Goal: Information Seeking & Learning: Learn about a topic

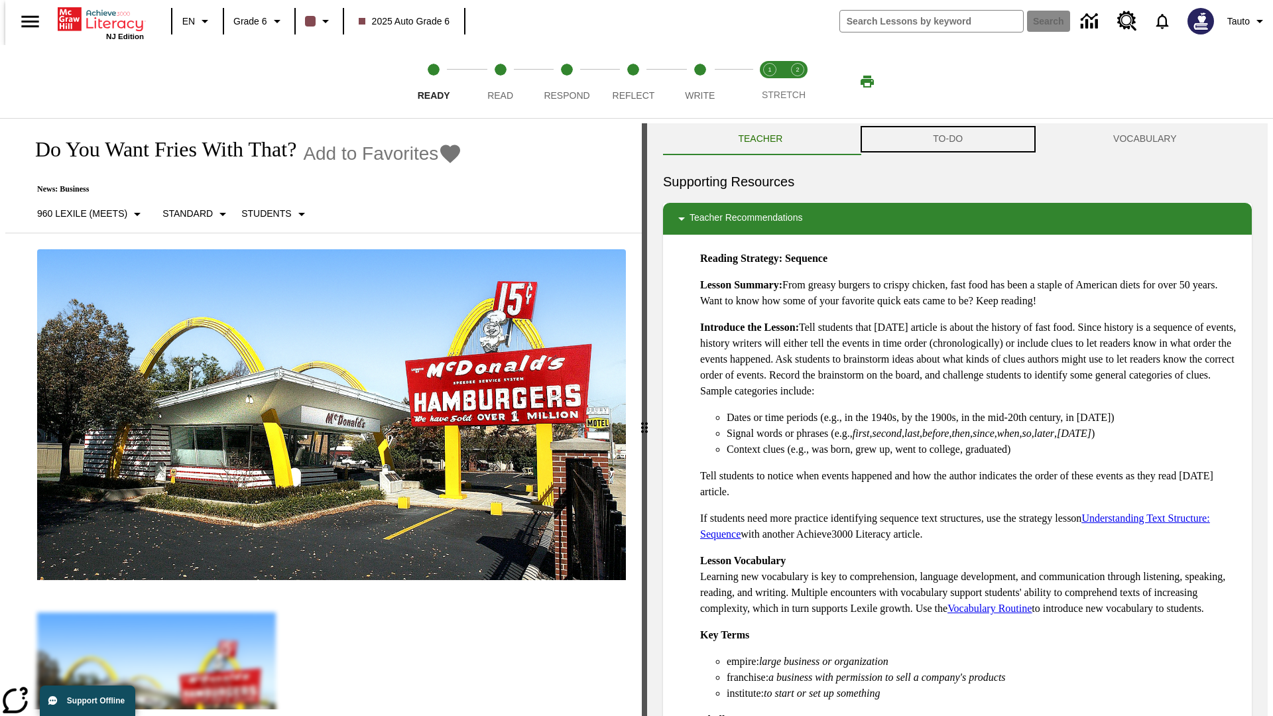
click at [948, 139] on button "TO-DO" at bounding box center [948, 139] width 180 height 32
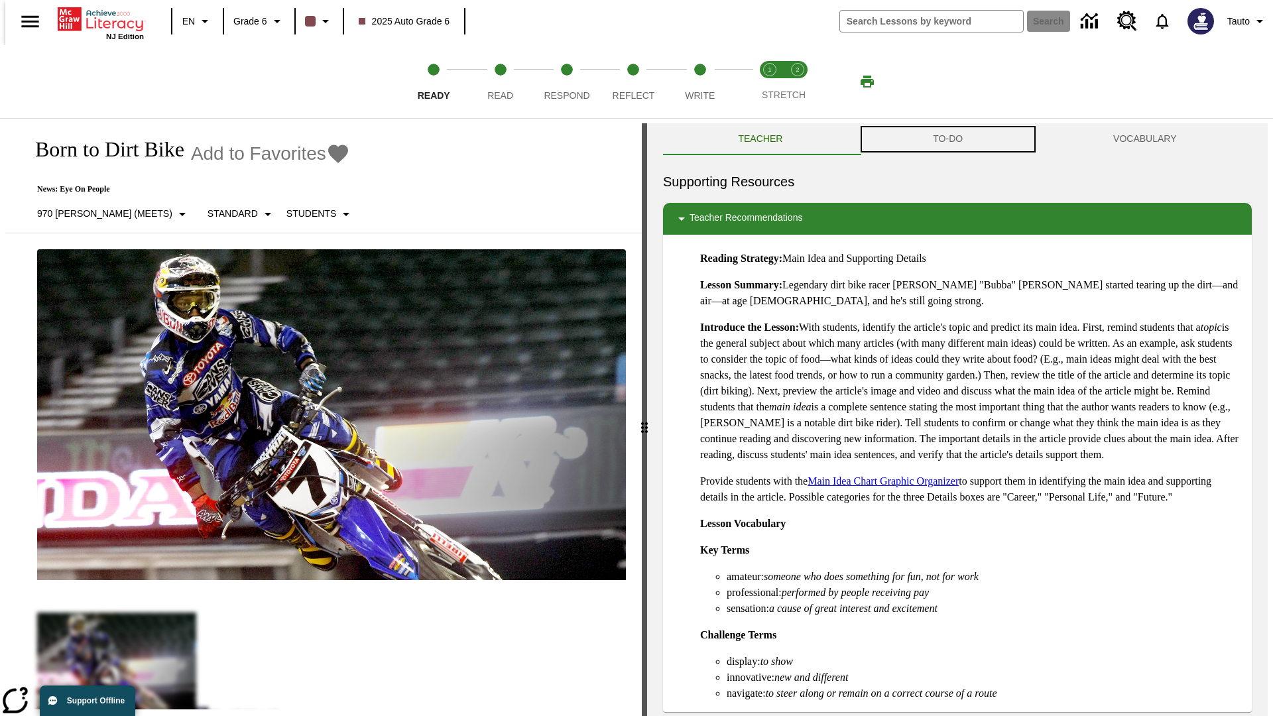
click at [948, 139] on button "TO-DO" at bounding box center [948, 139] width 180 height 32
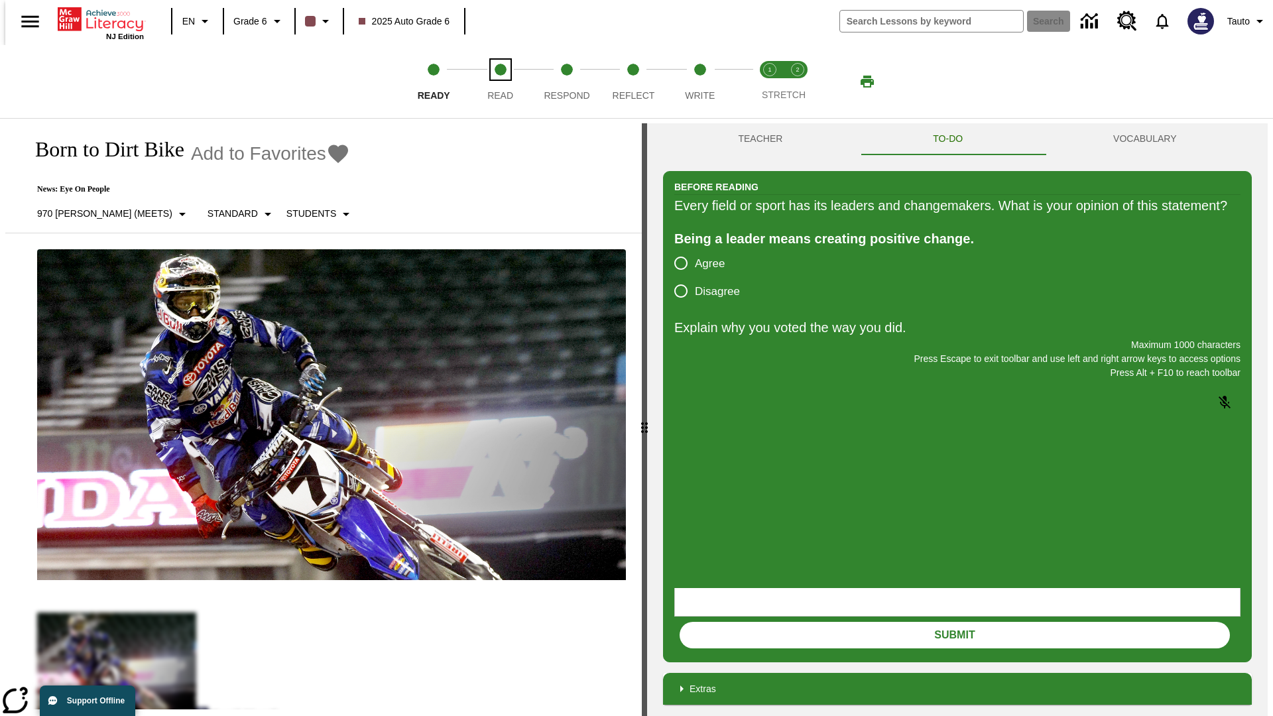
click at [500, 82] on span "Read" at bounding box center [500, 90] width 26 height 24
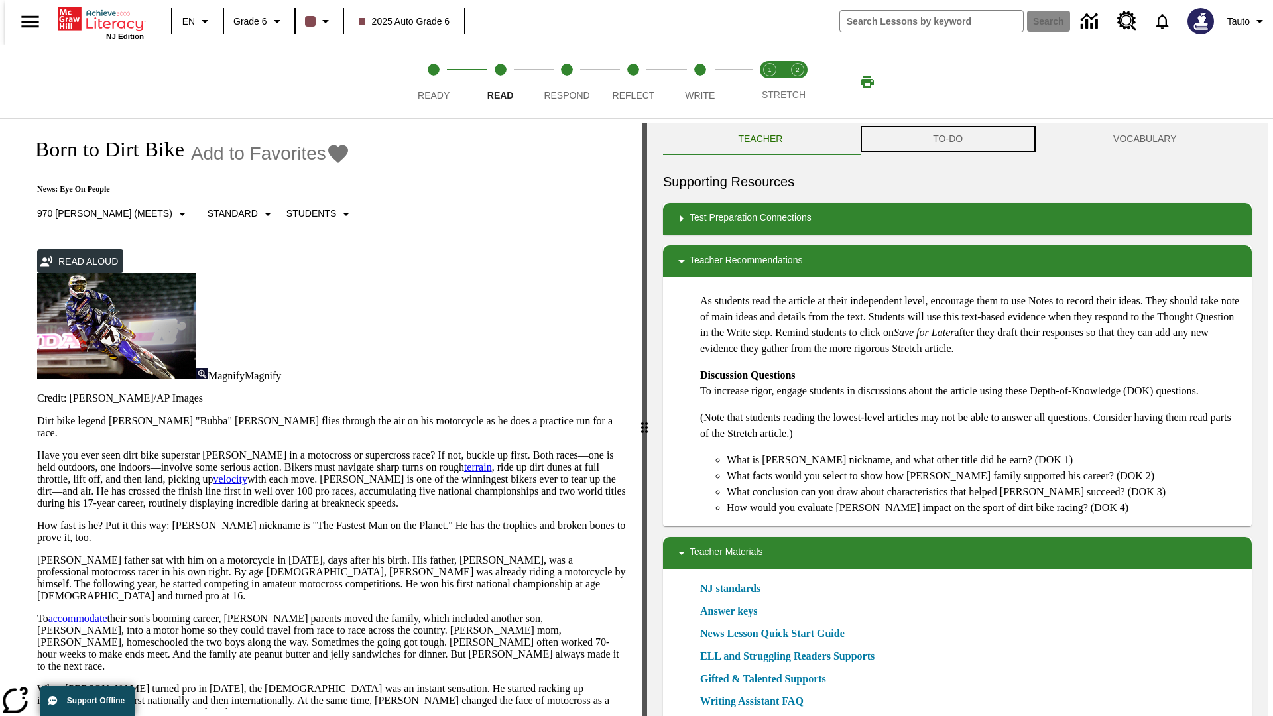
scroll to position [1, 0]
click at [948, 139] on button "TO-DO" at bounding box center [948, 139] width 180 height 32
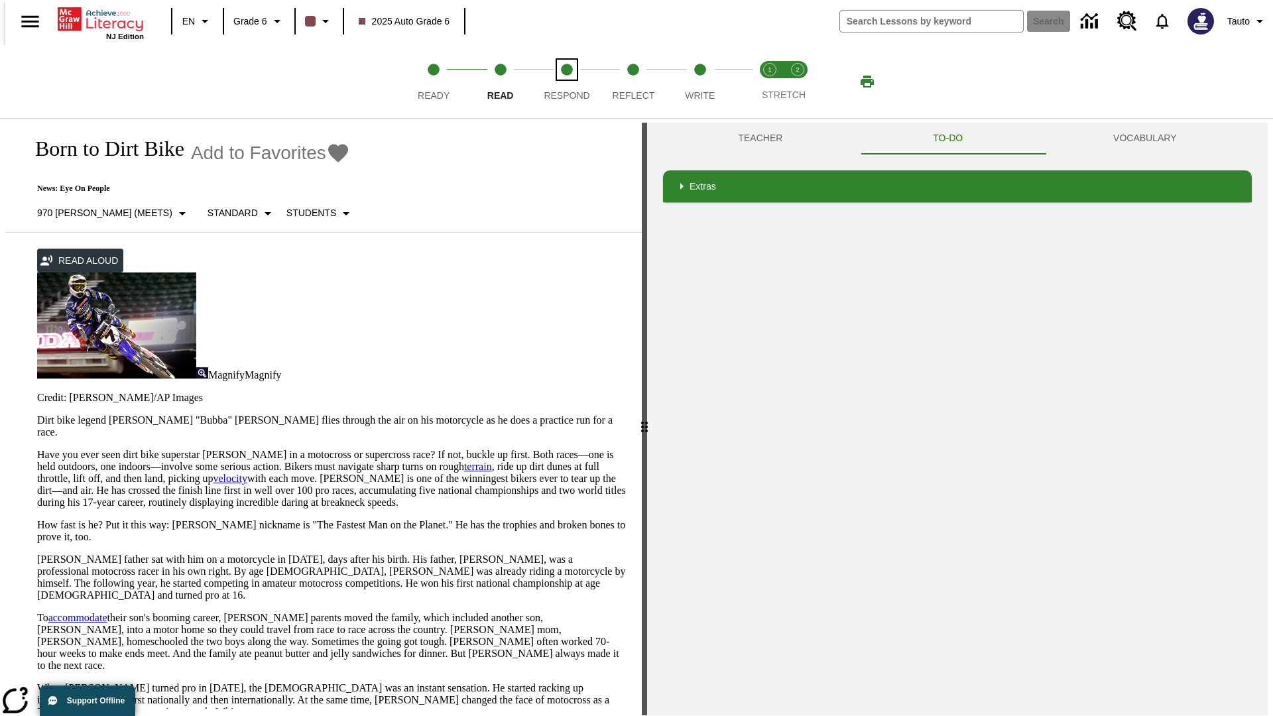
click at [567, 82] on span "Respond" at bounding box center [567, 90] width 46 height 24
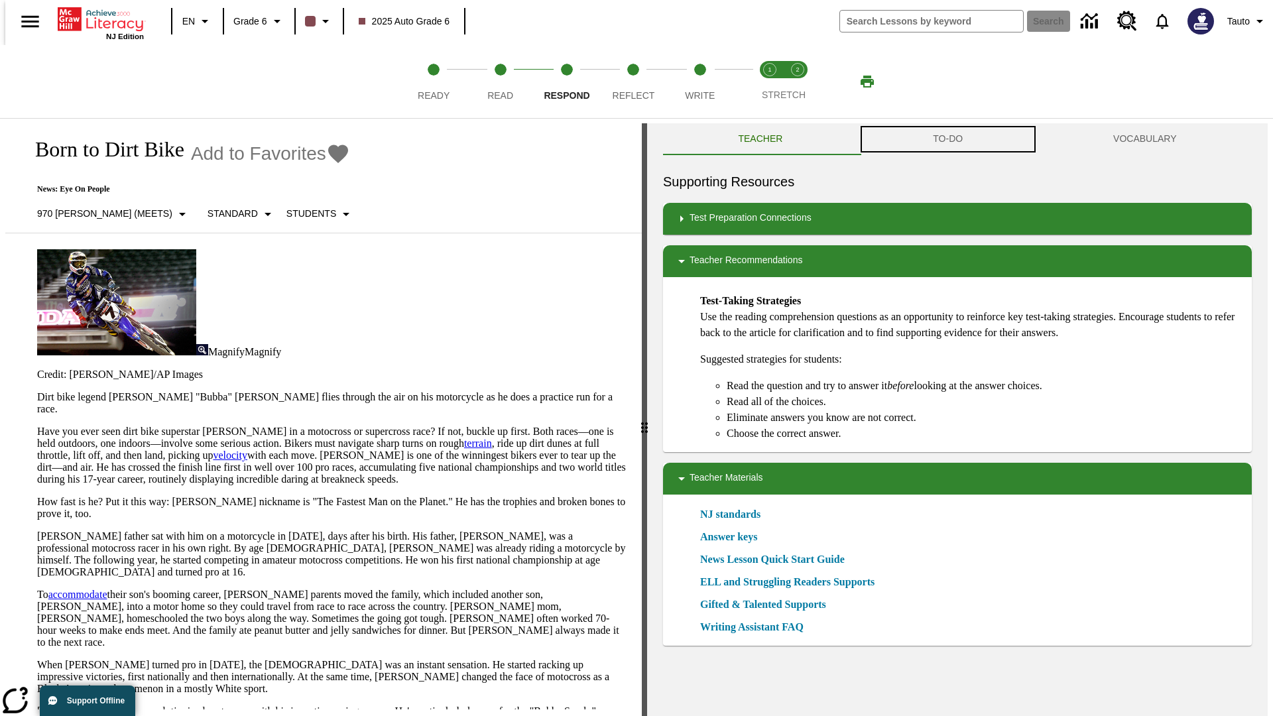
scroll to position [1, 0]
click at [948, 139] on button "TO-DO" at bounding box center [948, 139] width 180 height 32
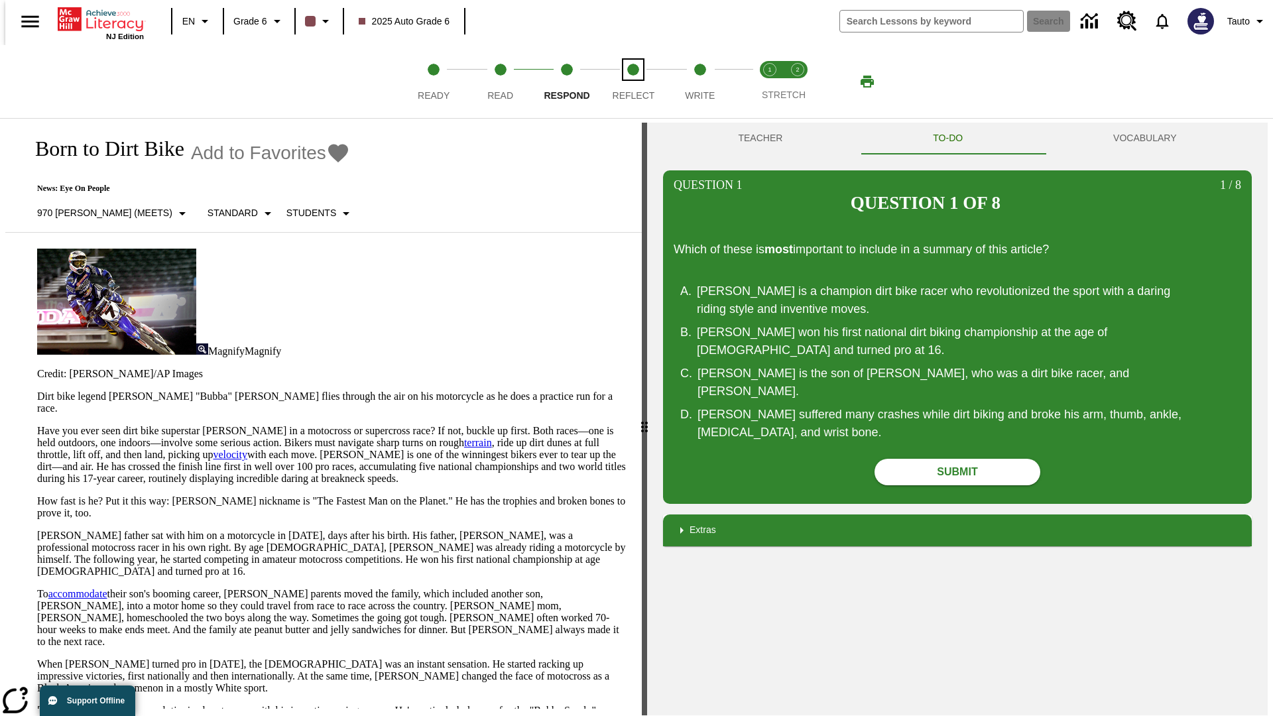
click at [633, 82] on span "Reflect" at bounding box center [634, 90] width 42 height 24
